Goal: Information Seeking & Learning: Learn about a topic

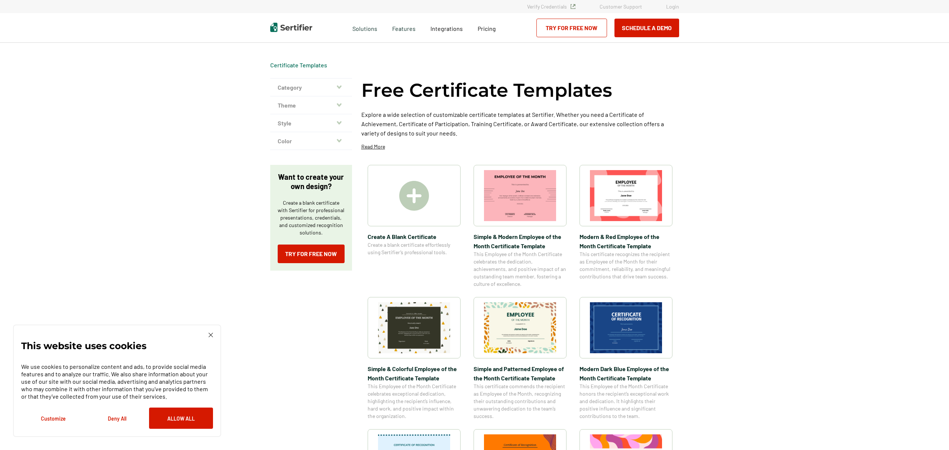
scroll to position [25, 0]
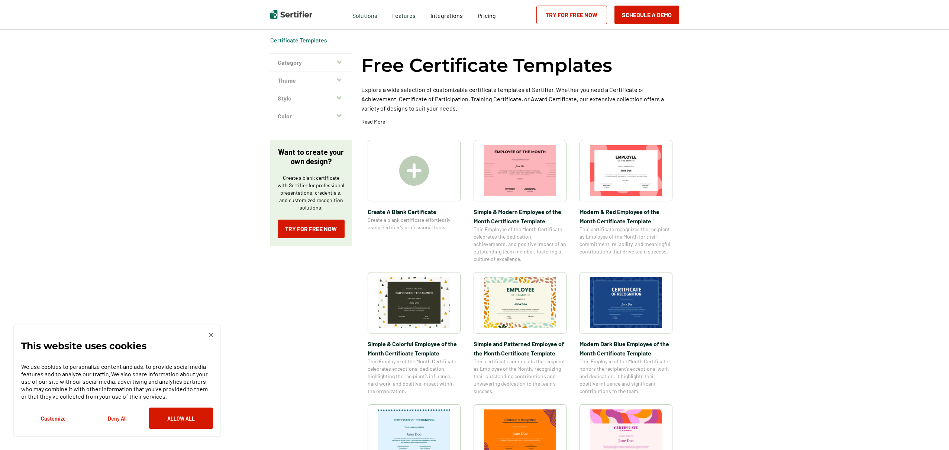
click at [425, 176] on img at bounding box center [414, 171] width 30 height 30
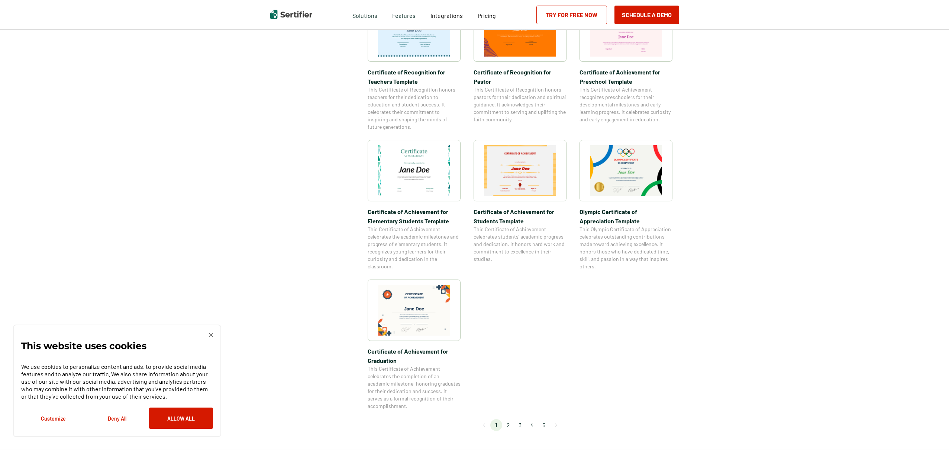
scroll to position [523, 0]
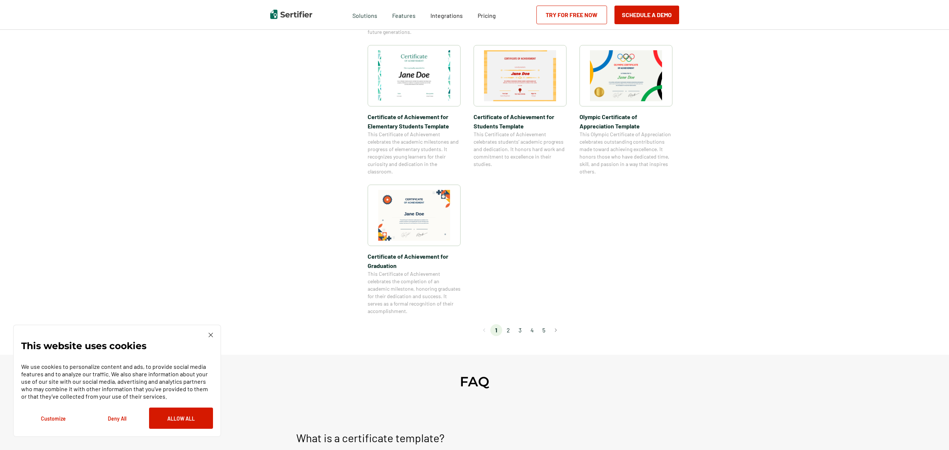
click at [513, 329] on li "2" at bounding box center [508, 330] width 12 height 12
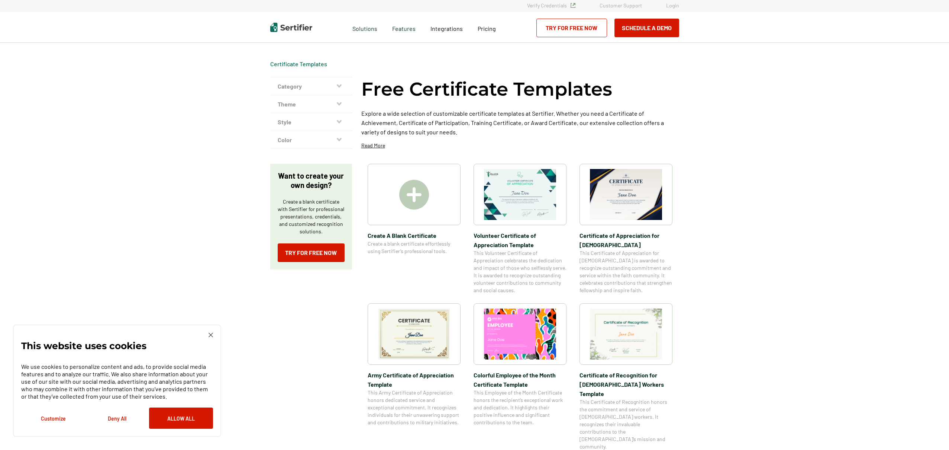
scroll to position [0, 0]
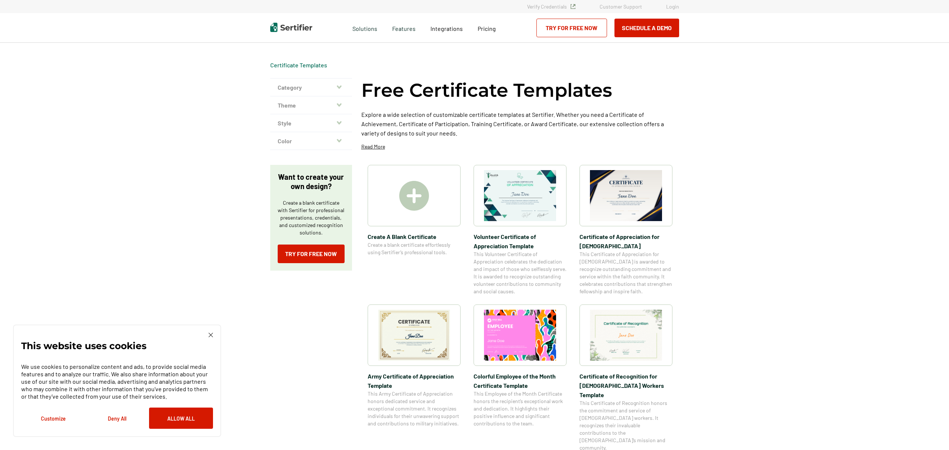
click at [209, 332] on img at bounding box center [211, 334] width 4 height 4
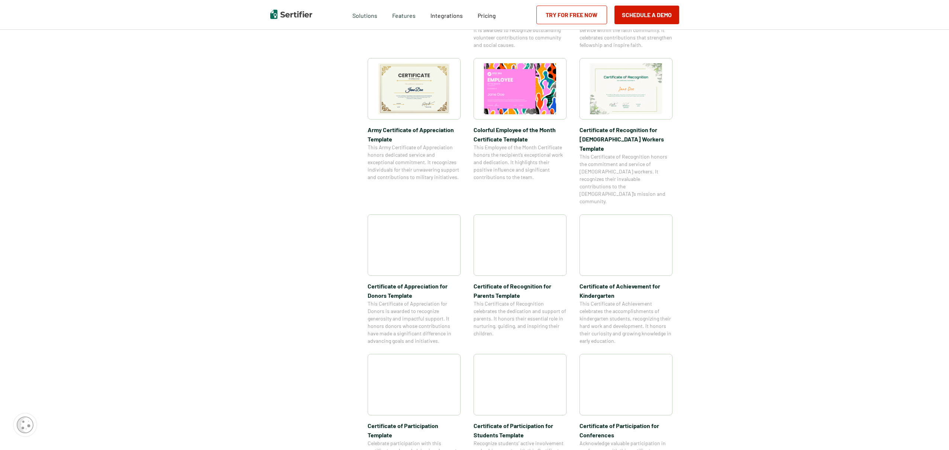
scroll to position [265, 0]
